Goal: Find specific page/section: Find specific page/section

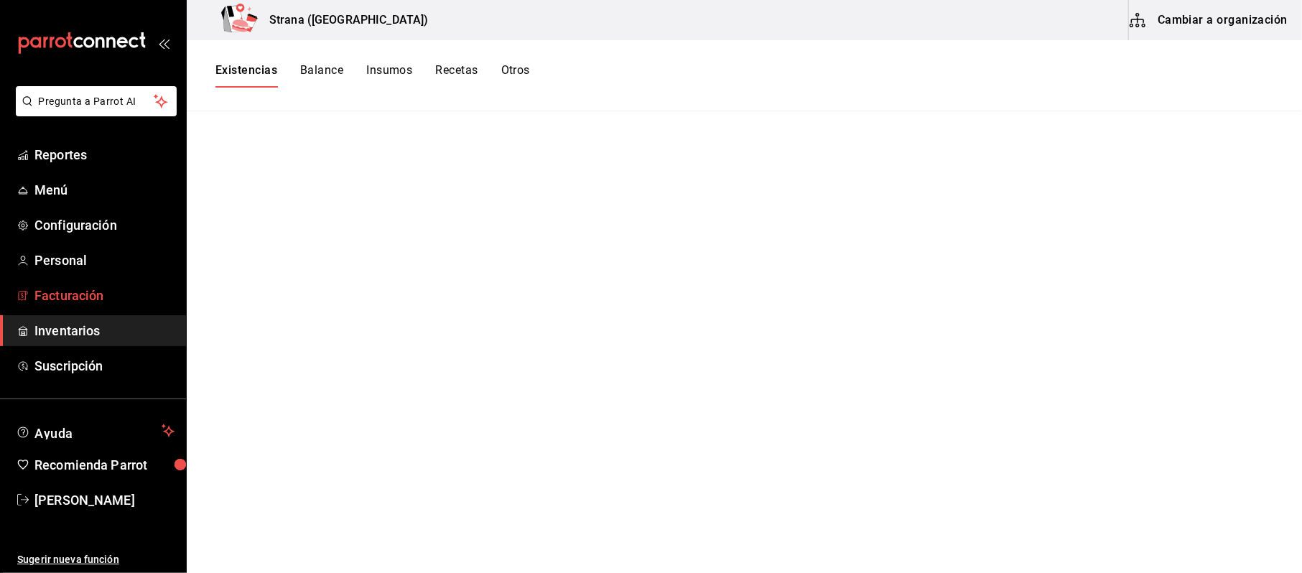
click at [87, 302] on span "Facturación" at bounding box center [104, 295] width 140 height 19
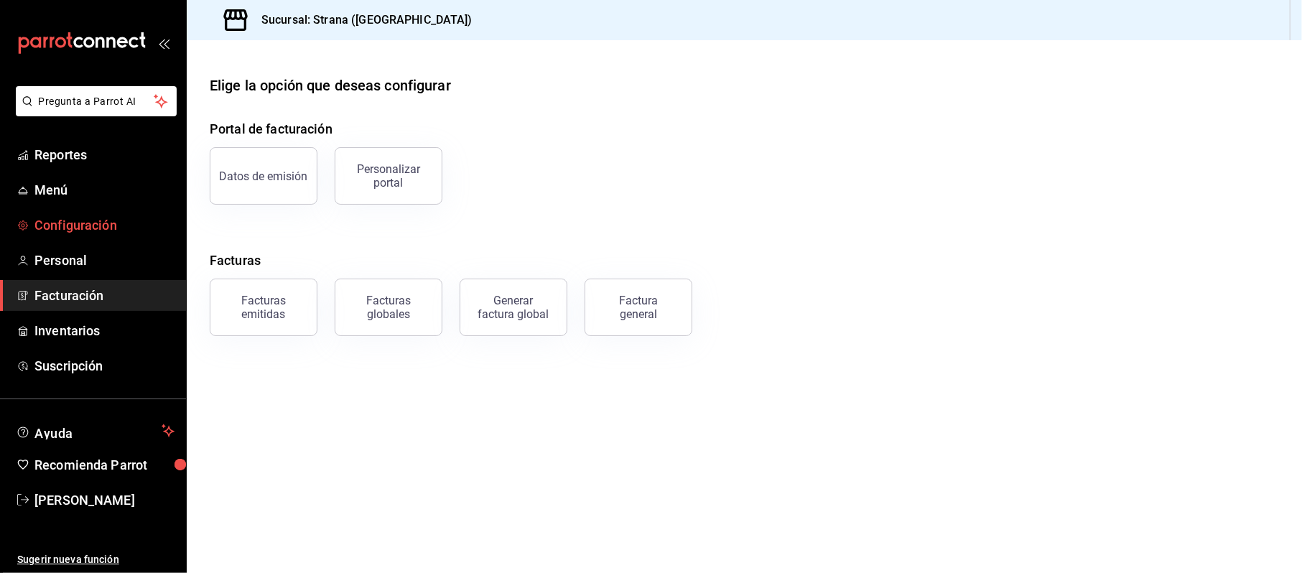
click at [84, 213] on link "Configuración" at bounding box center [93, 225] width 186 height 31
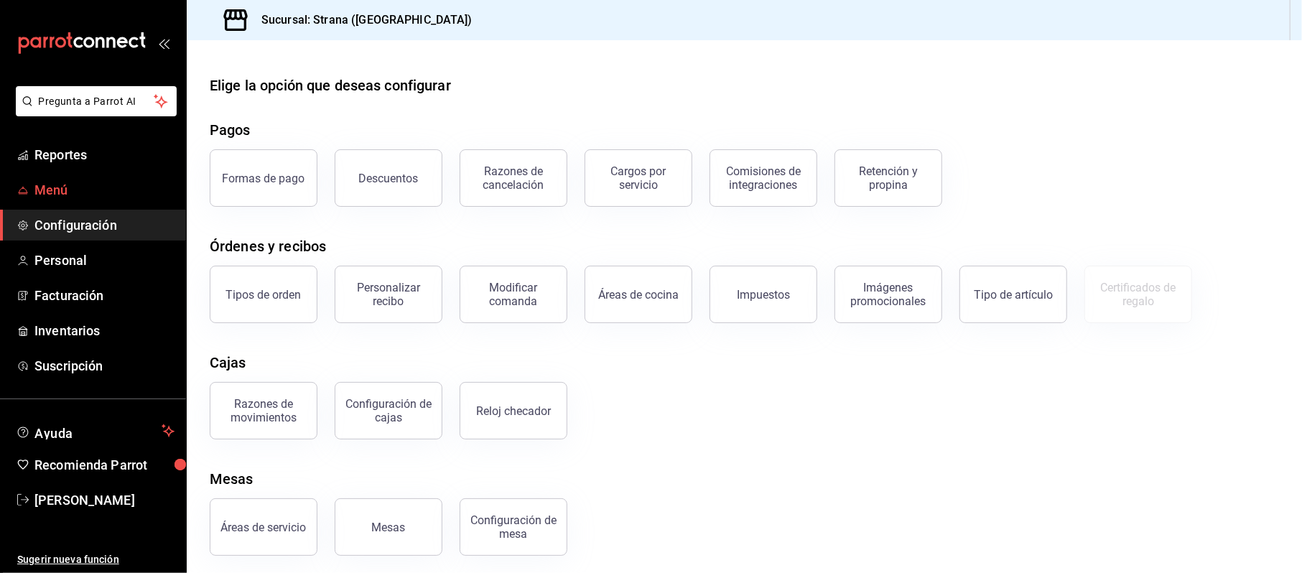
click at [68, 204] on link "Menú" at bounding box center [93, 190] width 186 height 31
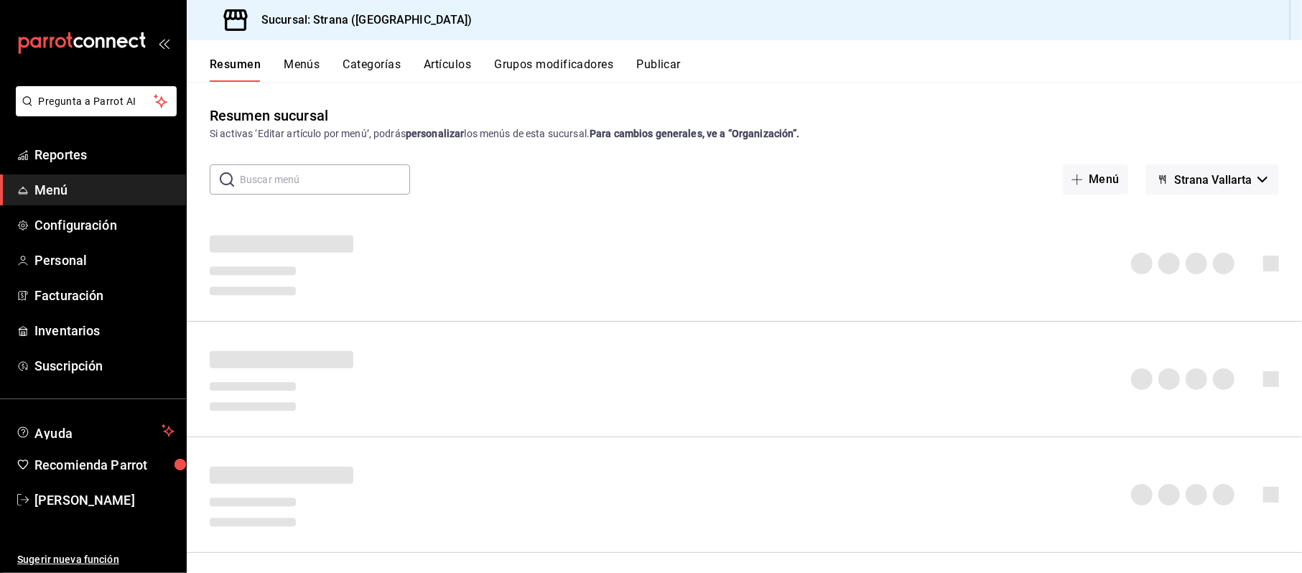
drag, startPoint x: 248, startPoint y: 168, endPoint x: 247, endPoint y: 175, distance: 7.3
click at [248, 168] on input "text" at bounding box center [325, 179] width 170 height 29
type input "d"
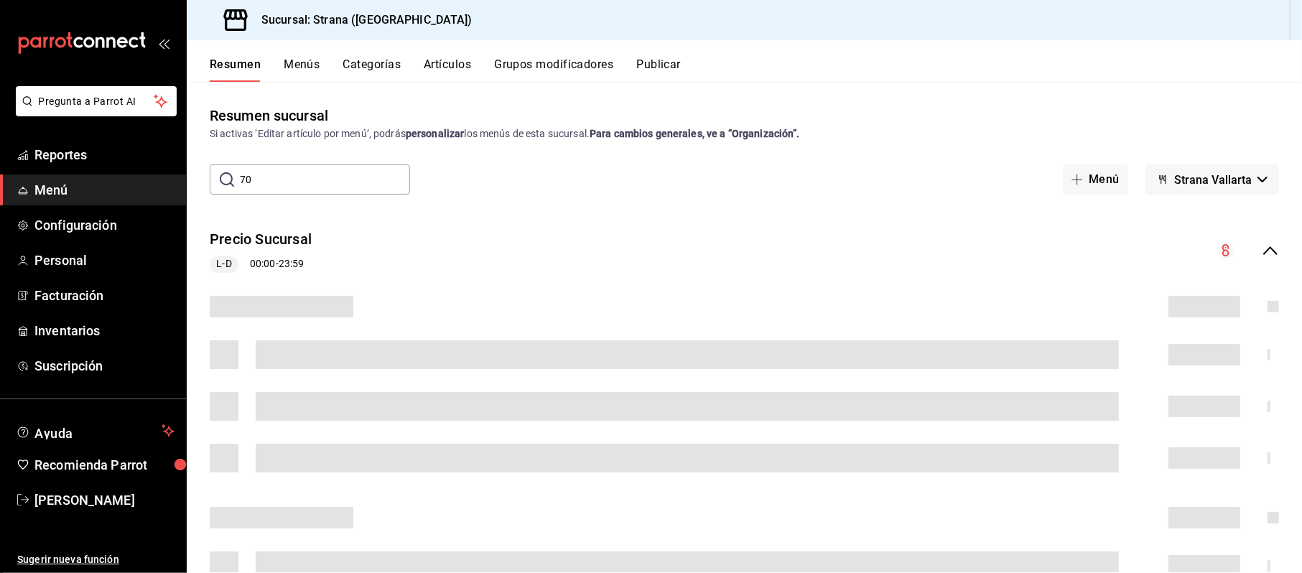
type input "70"
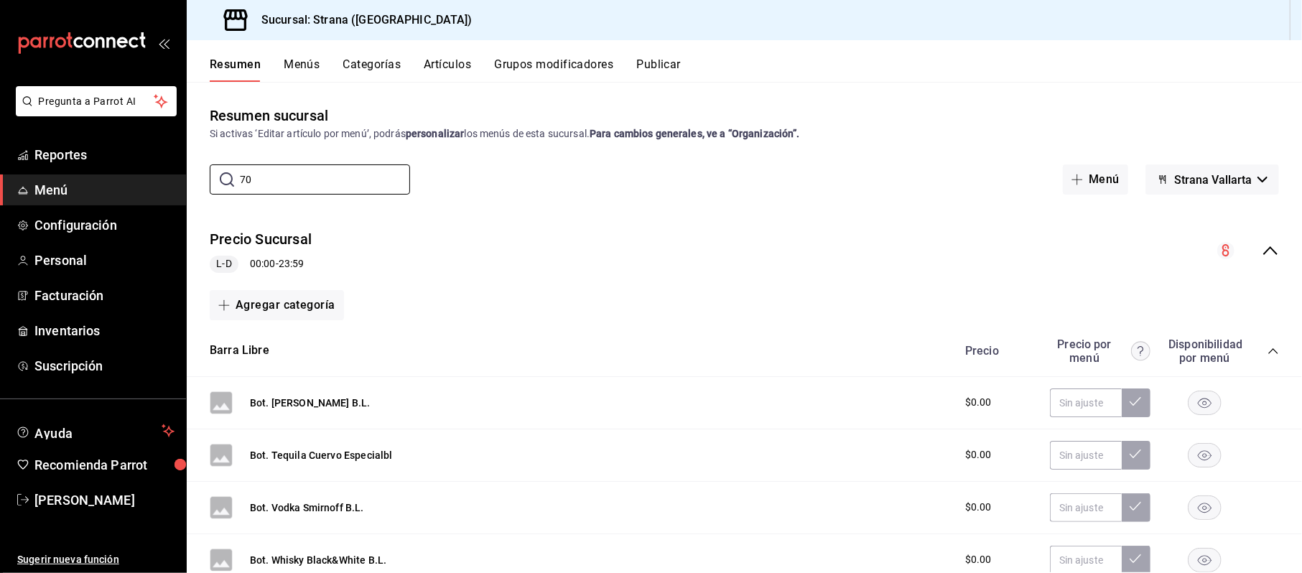
click at [516, 65] on button "Grupos modificadores" at bounding box center [553, 69] width 119 height 24
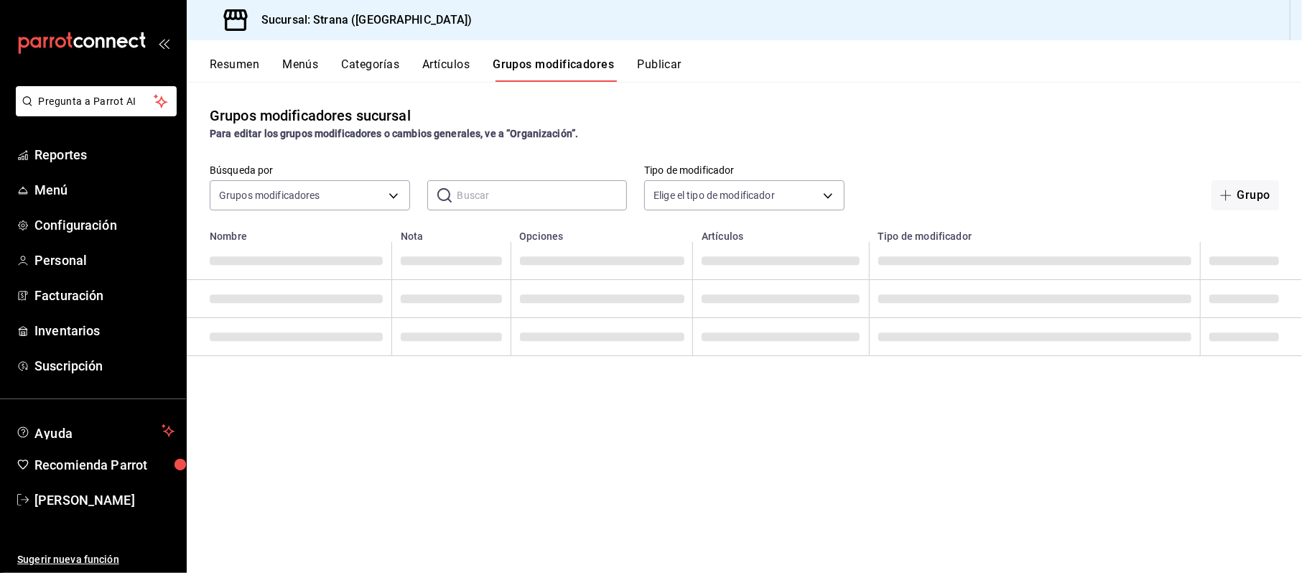
click at [447, 69] on button "Artículos" at bounding box center [445, 69] width 47 height 24
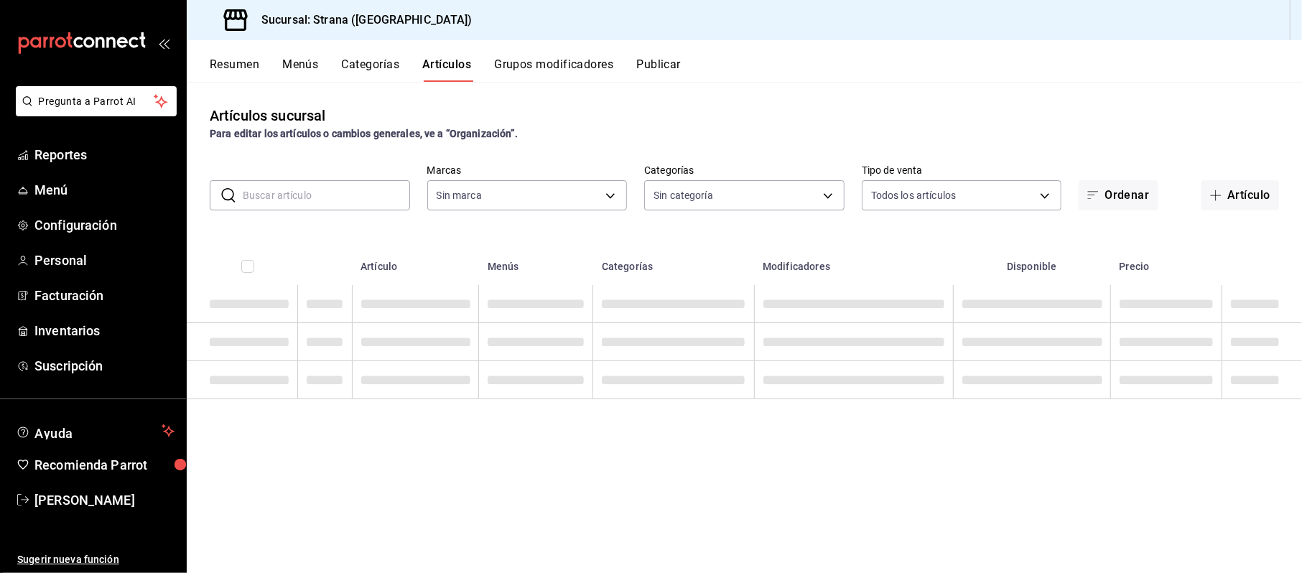
type input "4106bc60-c81d-48da-9404-f1319fbcfb4f,f77b866f-996c-4b01-97e1-e59c7d7a0a4a"
type input "b4318c79-cd7f-451b-8559-401d011d0110,aa2b32eb-16a2-466f-9024-6e4341b6453f,789ed…"
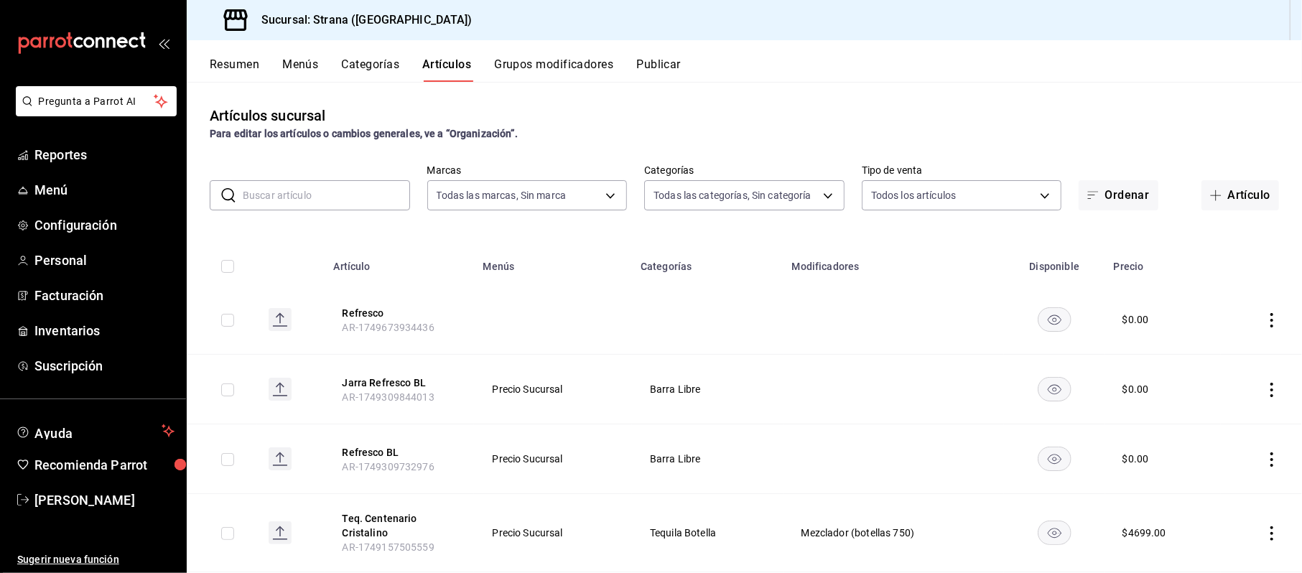
click at [325, 190] on input "text" at bounding box center [326, 195] width 167 height 29
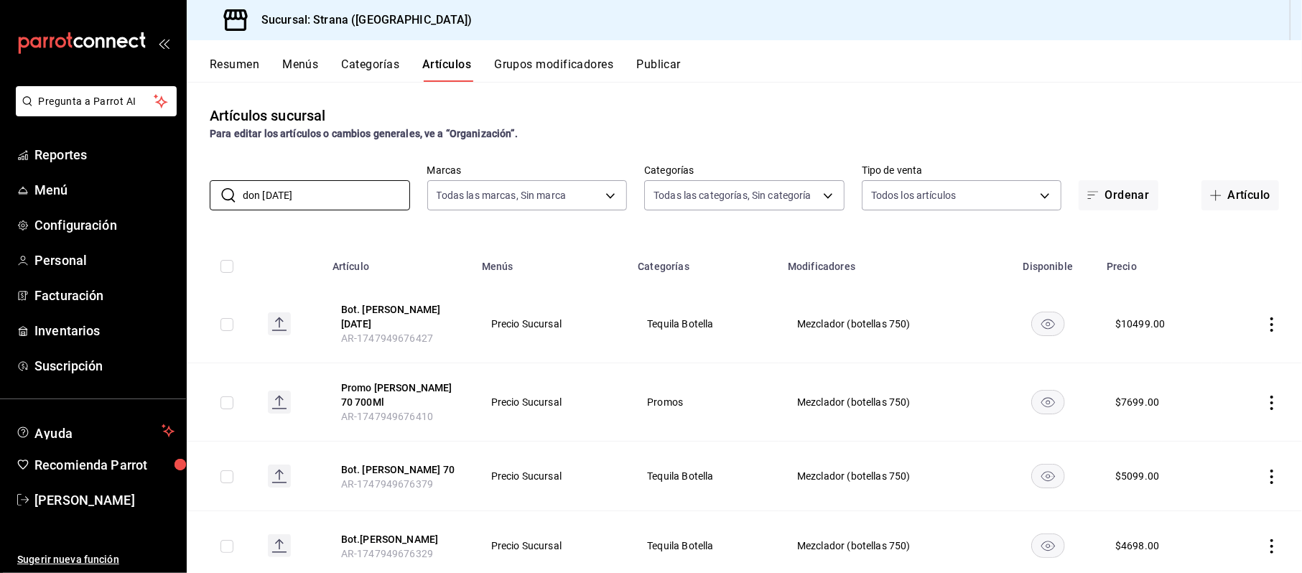
scroll to position [96, 0]
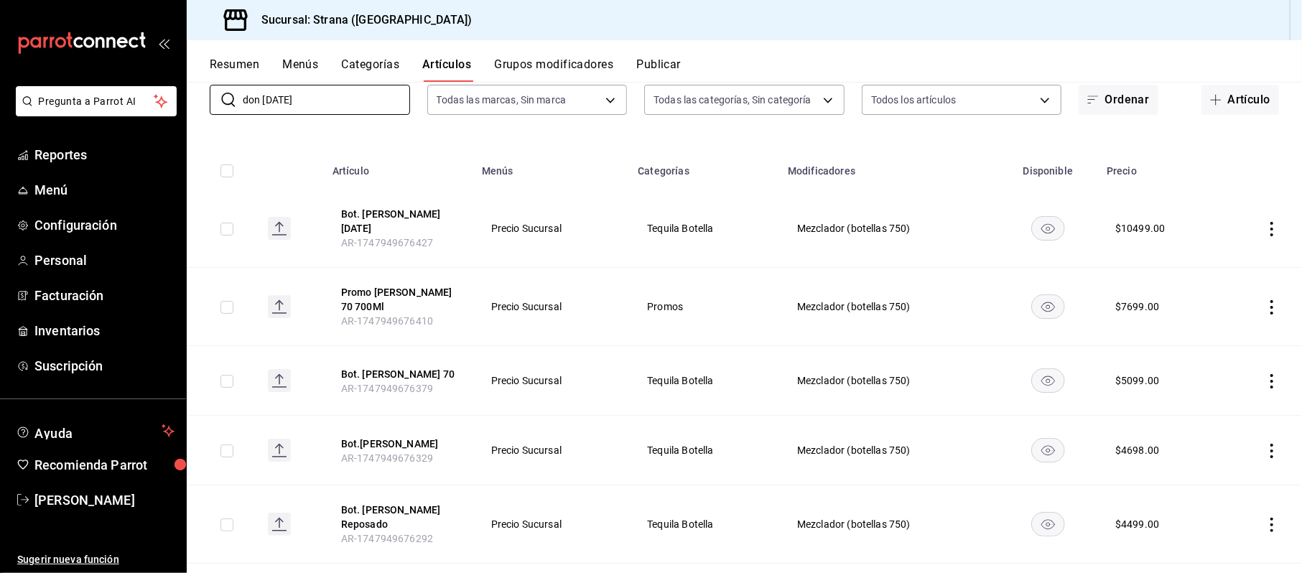
type input "don [DATE]"
